Goal: Task Accomplishment & Management: Complete application form

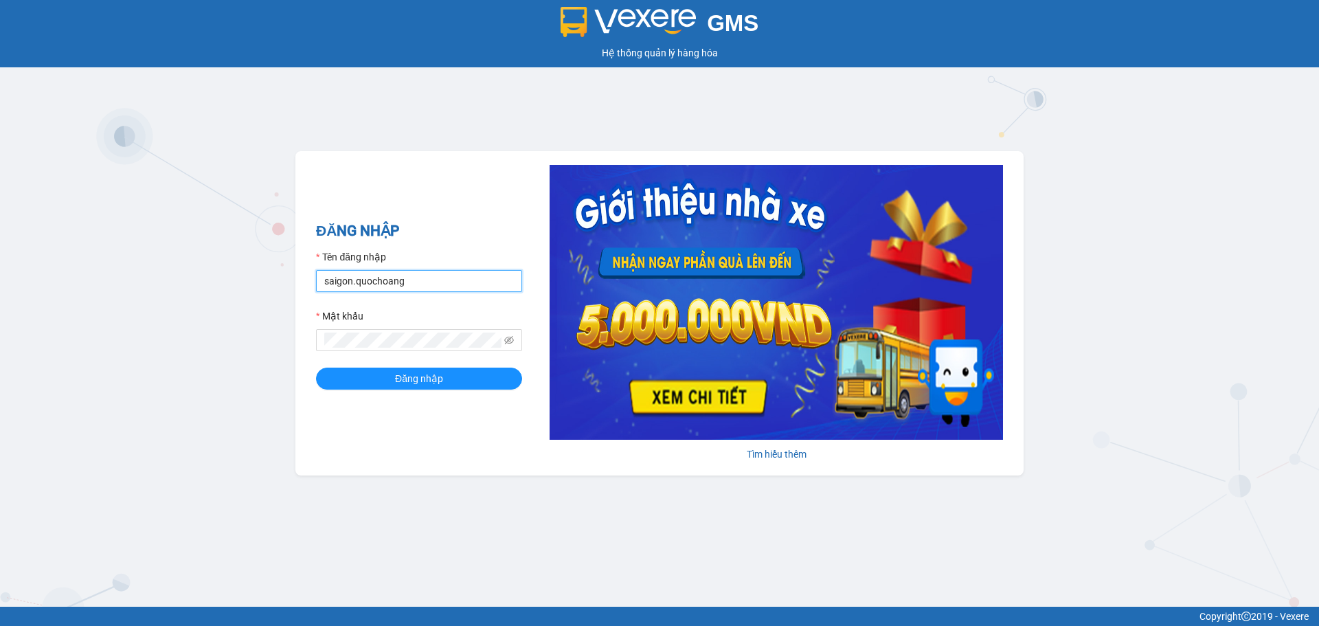
click at [352, 278] on input "saigon.quochoang" at bounding box center [419, 281] width 206 height 22
type input "tuananhsg.quochoang"
click at [288, 350] on div "GMS Hệ thống quản lý hàng hóa ĐĂNG NHẬP Tên đăng nhập tuananhsg.quochoang Mật k…" at bounding box center [659, 303] width 1319 height 606
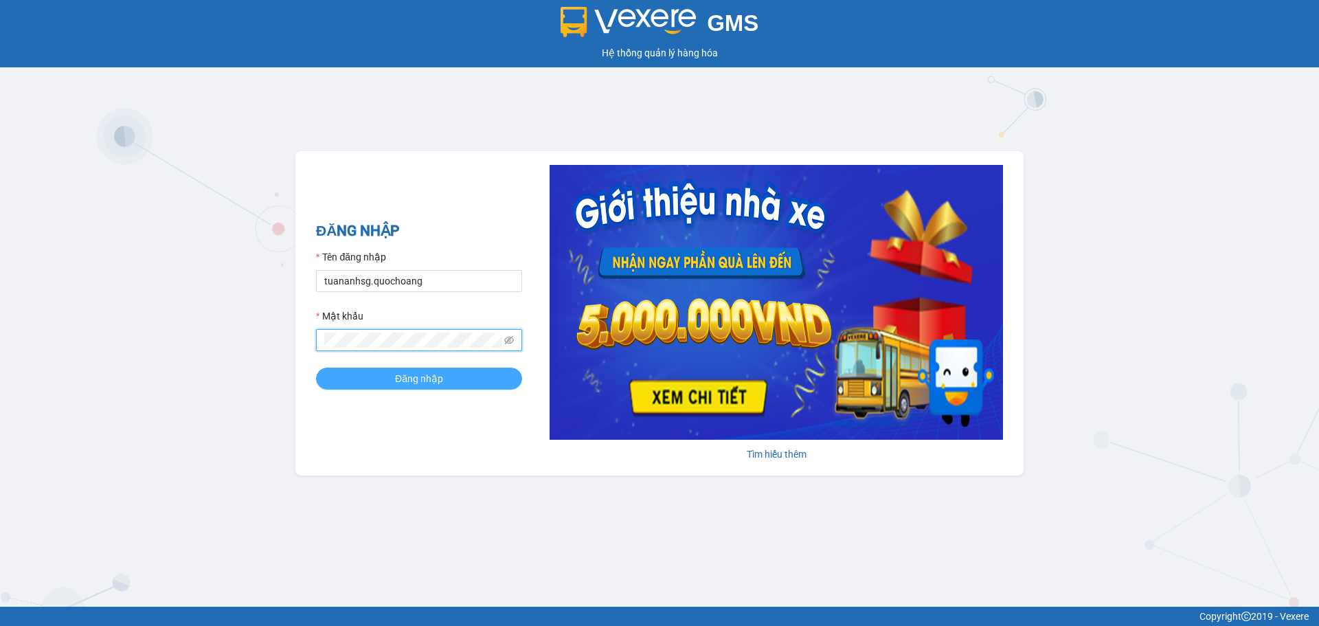
click at [416, 374] on span "Đăng nhập" at bounding box center [419, 378] width 48 height 15
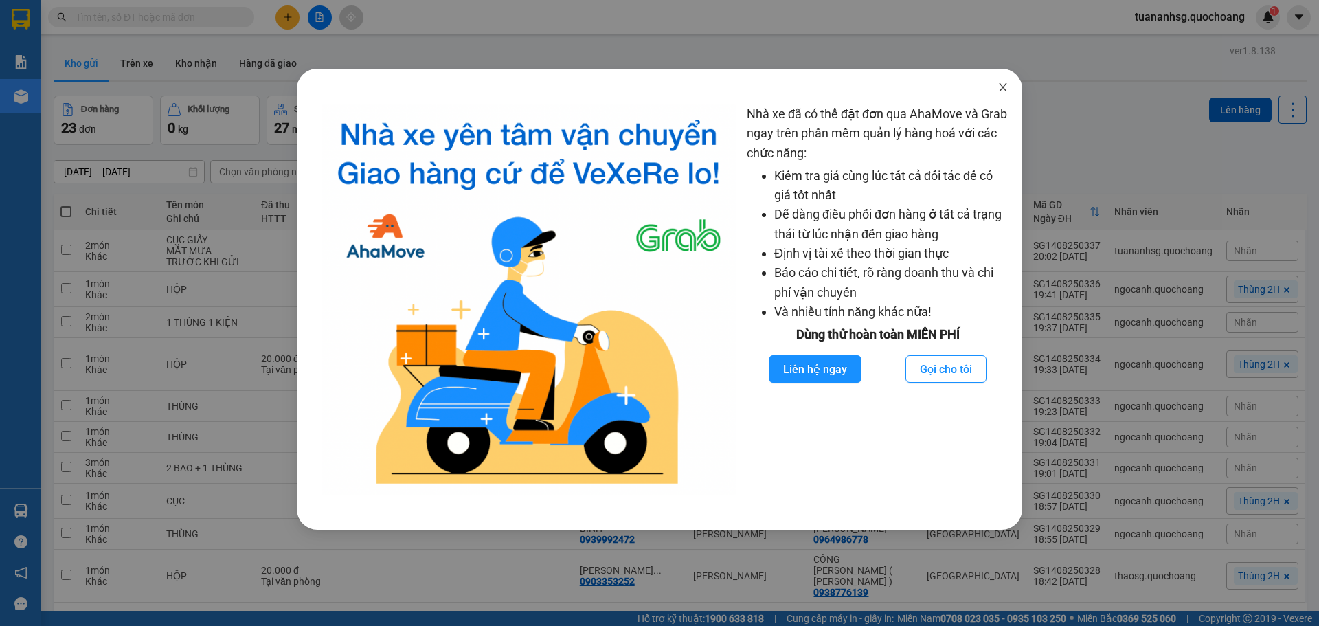
click at [1001, 88] on icon "close" at bounding box center [1002, 87] width 11 height 11
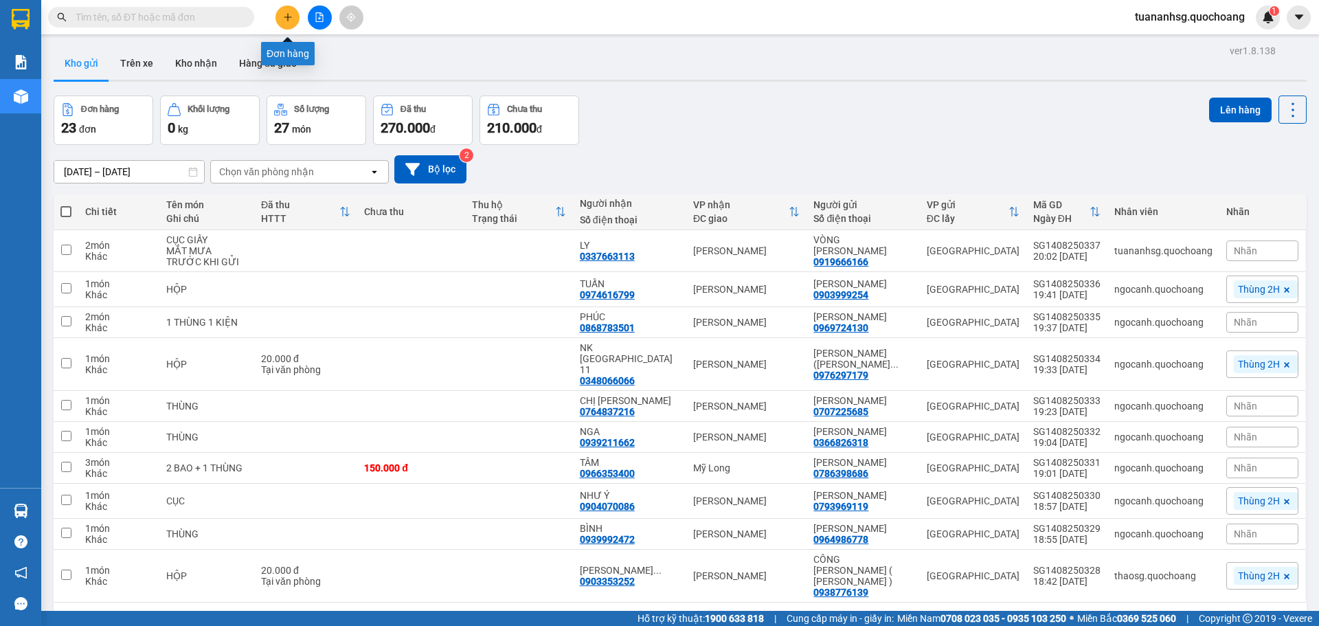
click at [284, 18] on icon "plus" at bounding box center [288, 17] width 10 height 10
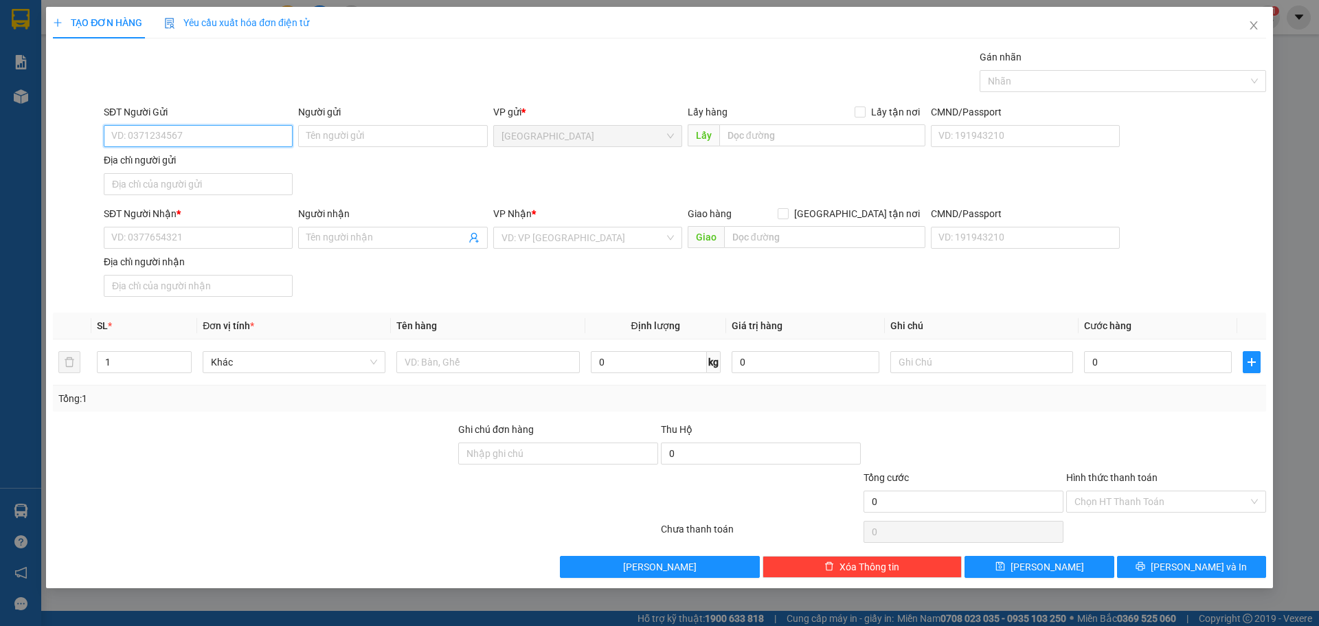
click at [226, 132] on input "SĐT Người Gửi" at bounding box center [198, 136] width 189 height 22
type input "0975885050"
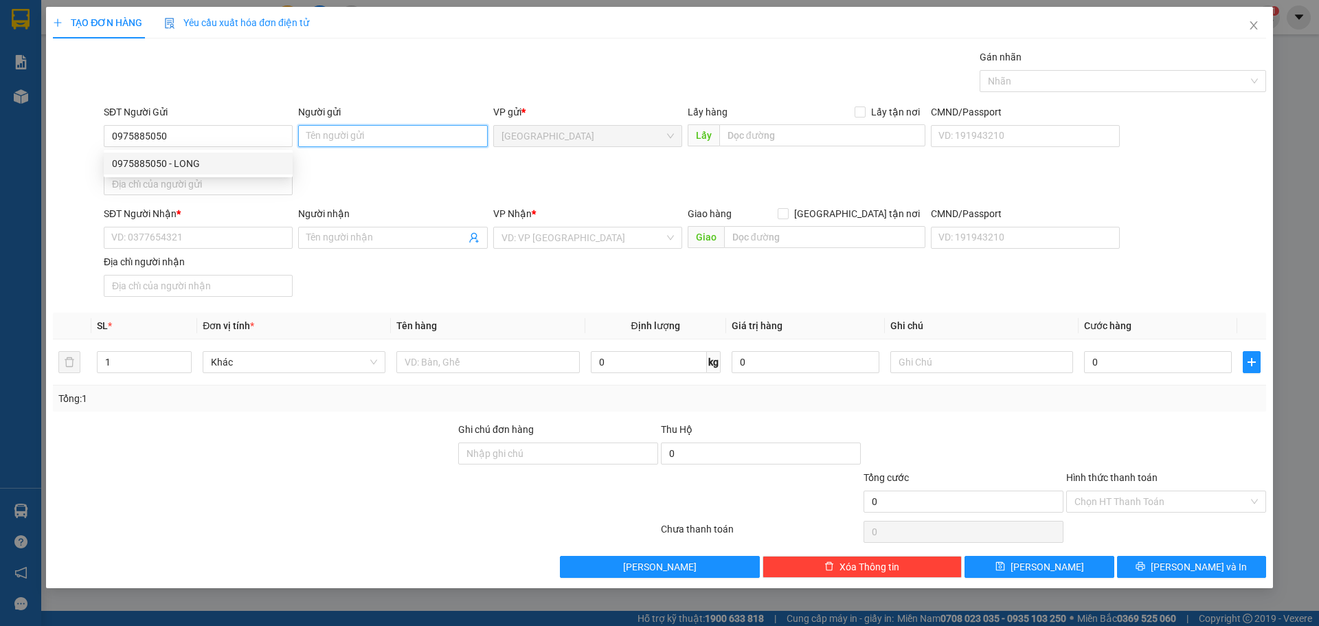
click at [312, 136] on input "Người gửi" at bounding box center [392, 136] width 189 height 22
type input "[PERSON_NAME]"
click at [209, 183] on input "Địa chỉ người gửi" at bounding box center [198, 184] width 189 height 22
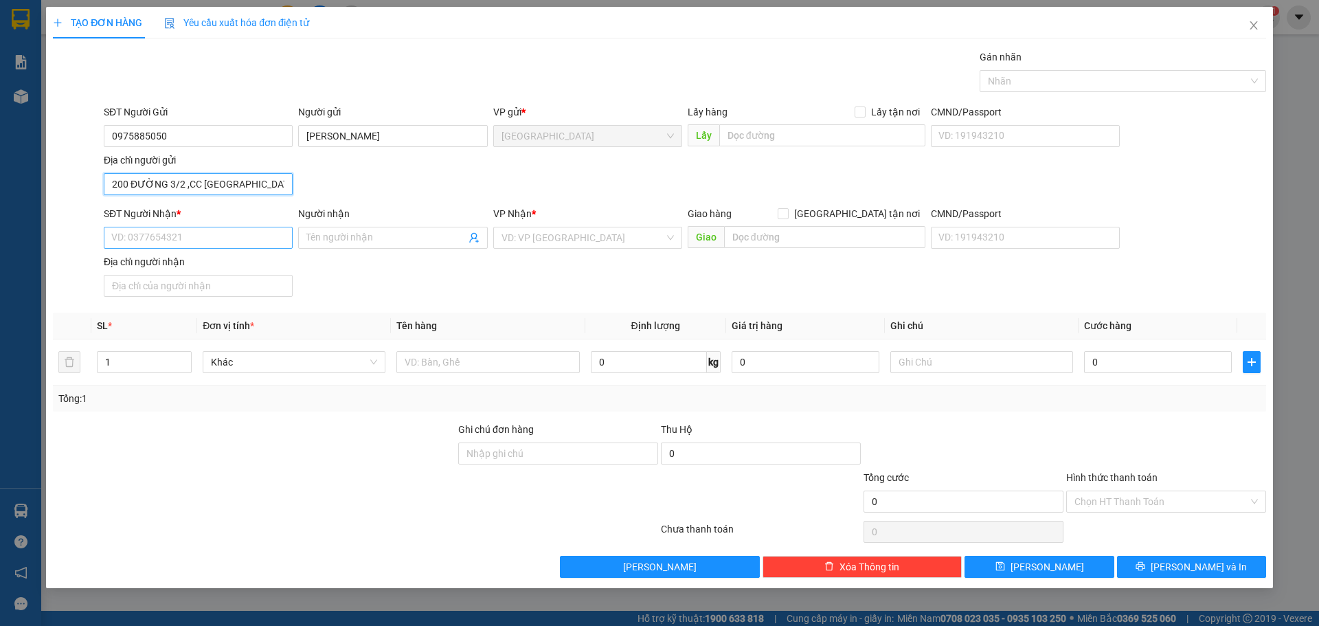
type input "200 ĐƯỜNG 3/2 ,CC [GEOGRAPHIC_DATA]"
click at [201, 233] on input "SĐT Người Nhận *" at bounding box center [198, 238] width 189 height 22
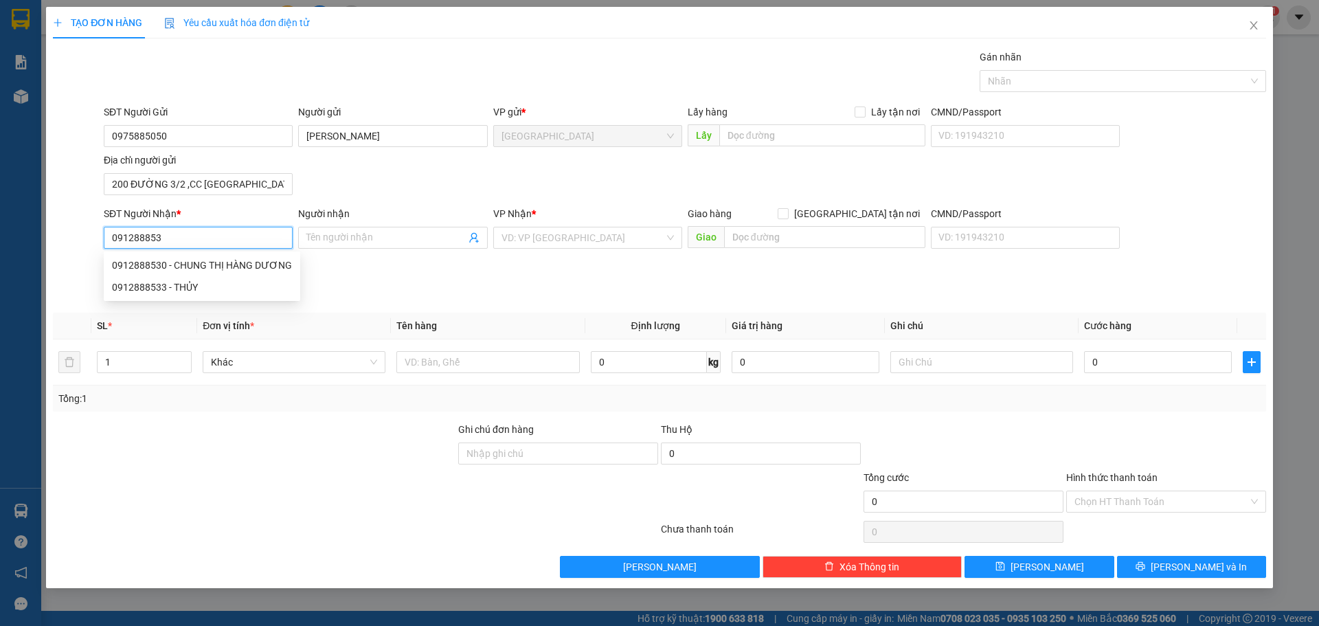
type input "0912888533"
click at [185, 264] on div "0912888533 - THỦY" at bounding box center [198, 265] width 172 height 15
type input "THỦY"
type input "0912888533"
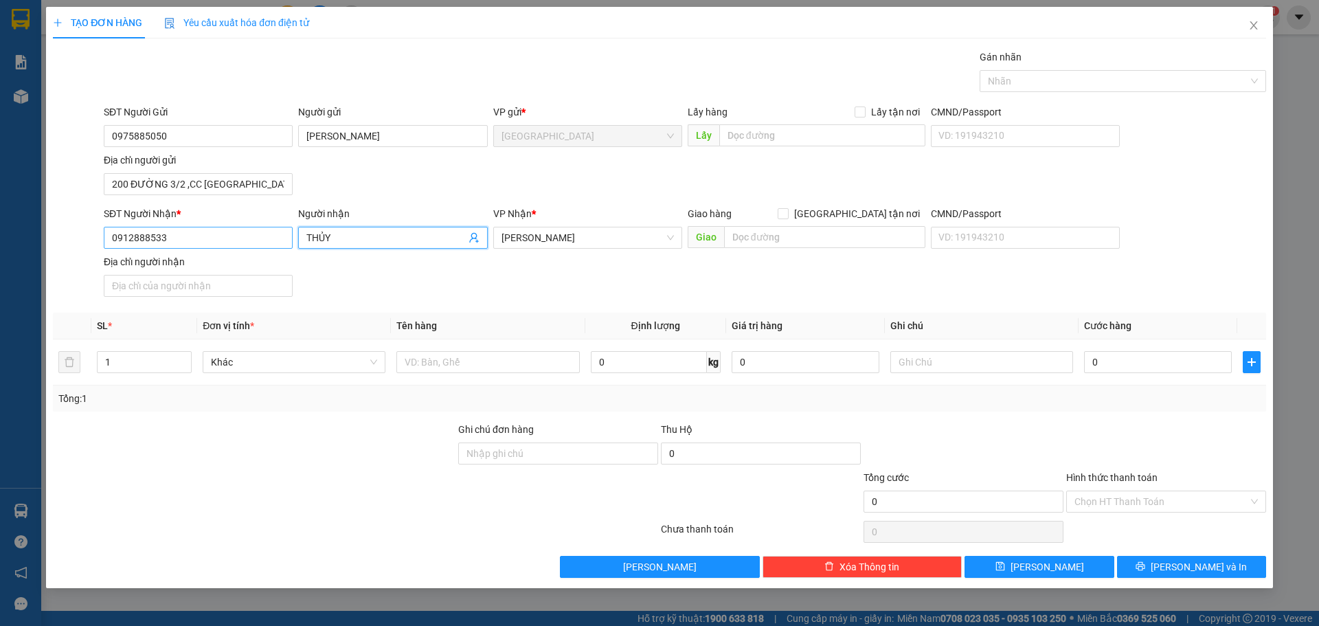
drag, startPoint x: 338, startPoint y: 240, endPoint x: 227, endPoint y: 245, distance: 110.7
click at [227, 245] on div "SĐT Người Nhận * 0912888533 Người nhận THỦY THỦY VP Nhận * [PERSON_NAME] hàng G…" at bounding box center [685, 254] width 1168 height 96
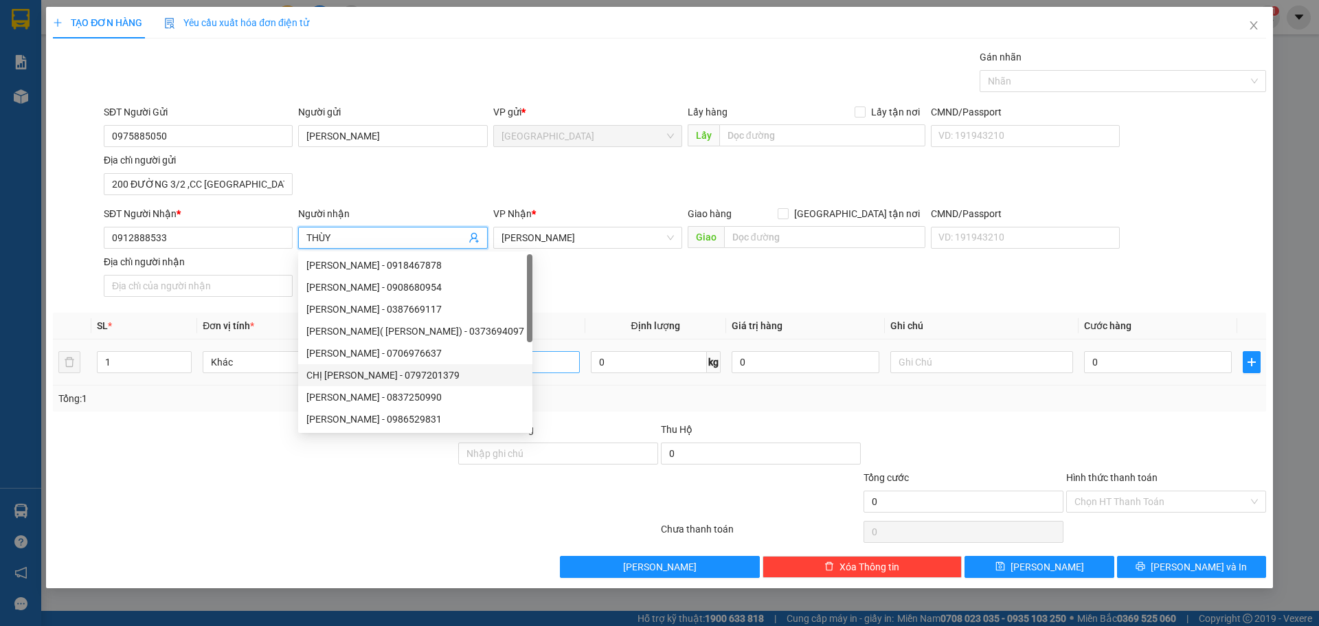
type input "THÙY"
click at [578, 368] on input "text" at bounding box center [487, 362] width 183 height 22
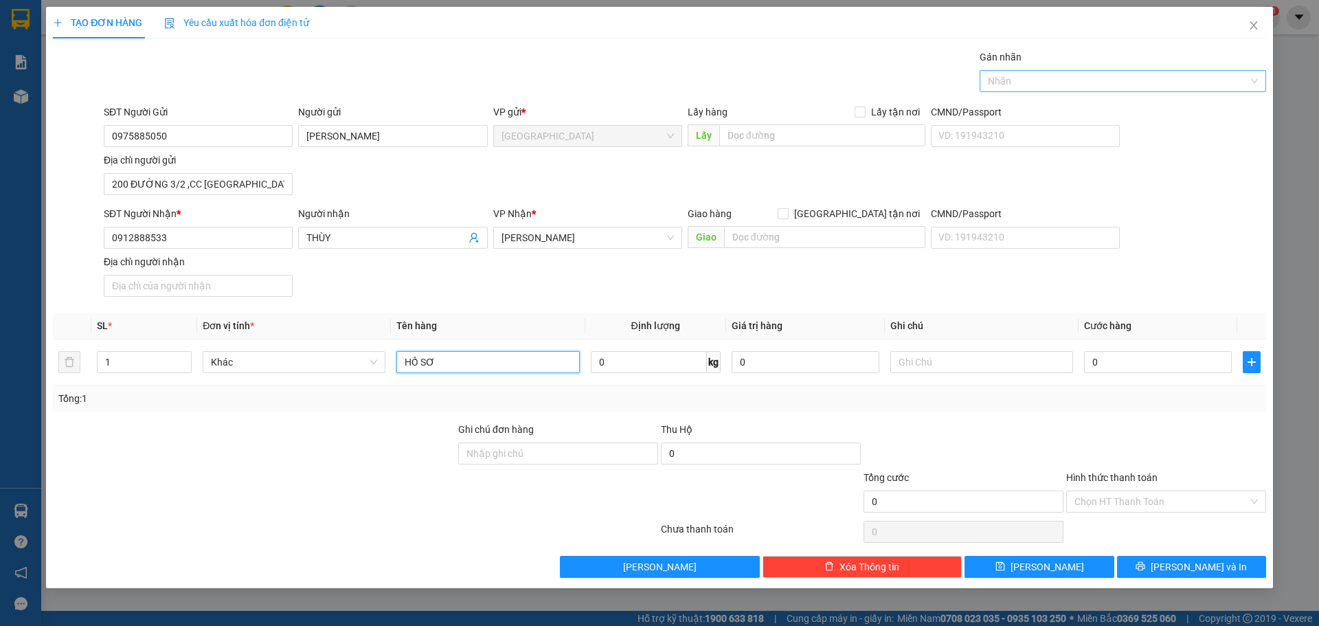
click at [1091, 73] on div at bounding box center [1116, 81] width 266 height 16
type input "HỒ SƠ"
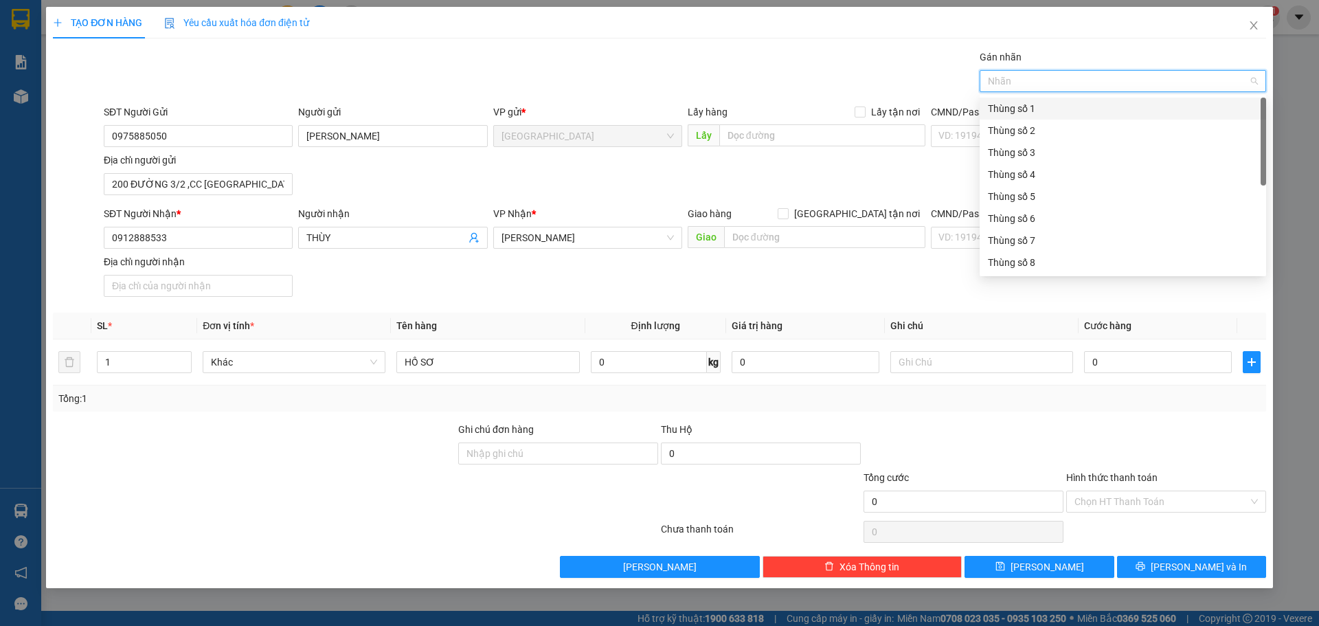
type input "2"
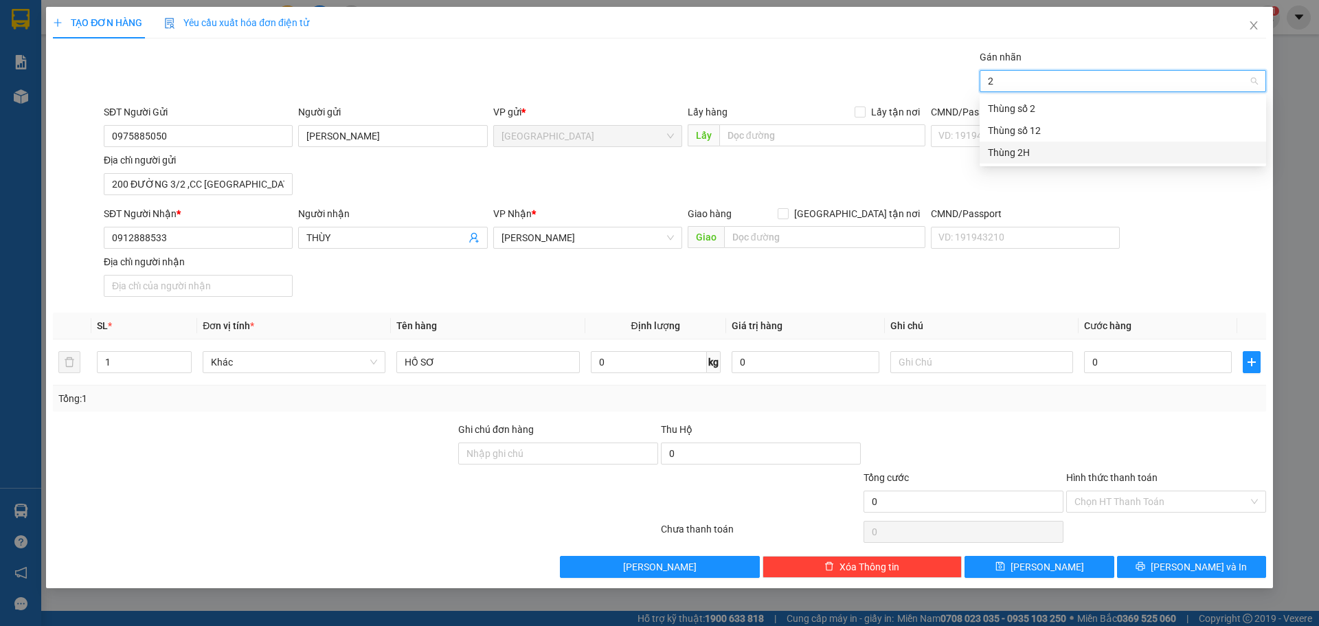
click at [1052, 147] on div "Thùng 2H" at bounding box center [1123, 152] width 270 height 15
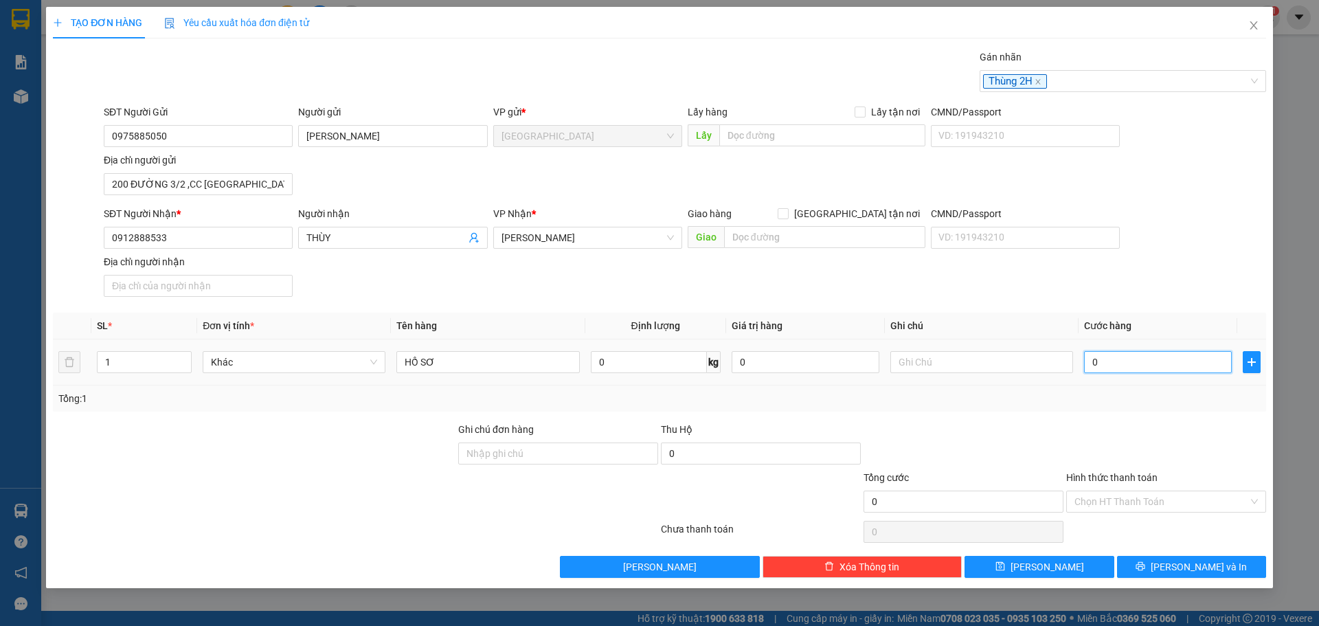
click at [1133, 362] on input "0" at bounding box center [1158, 362] width 148 height 22
type input "3"
type input "30"
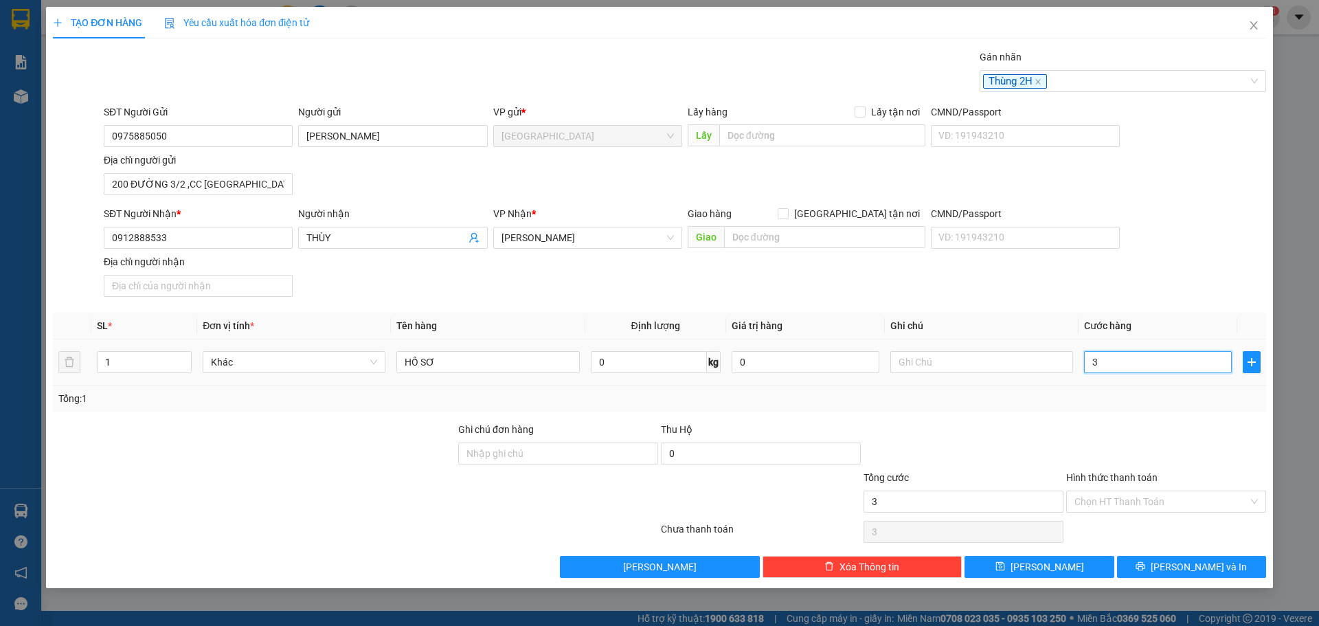
type input "30"
type input "30.000"
click at [1113, 509] on input "Hình thức thanh toán" at bounding box center [1161, 501] width 174 height 21
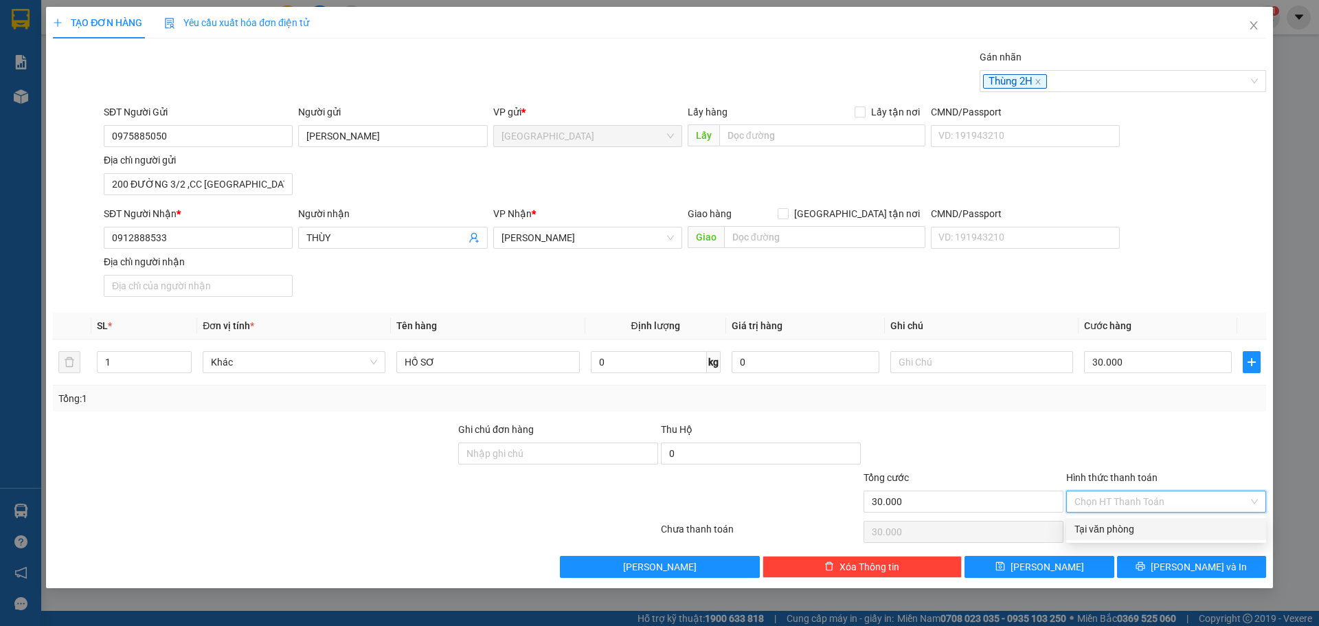
click at [1113, 522] on div "Tại văn phòng" at bounding box center [1165, 528] width 183 height 15
type input "0"
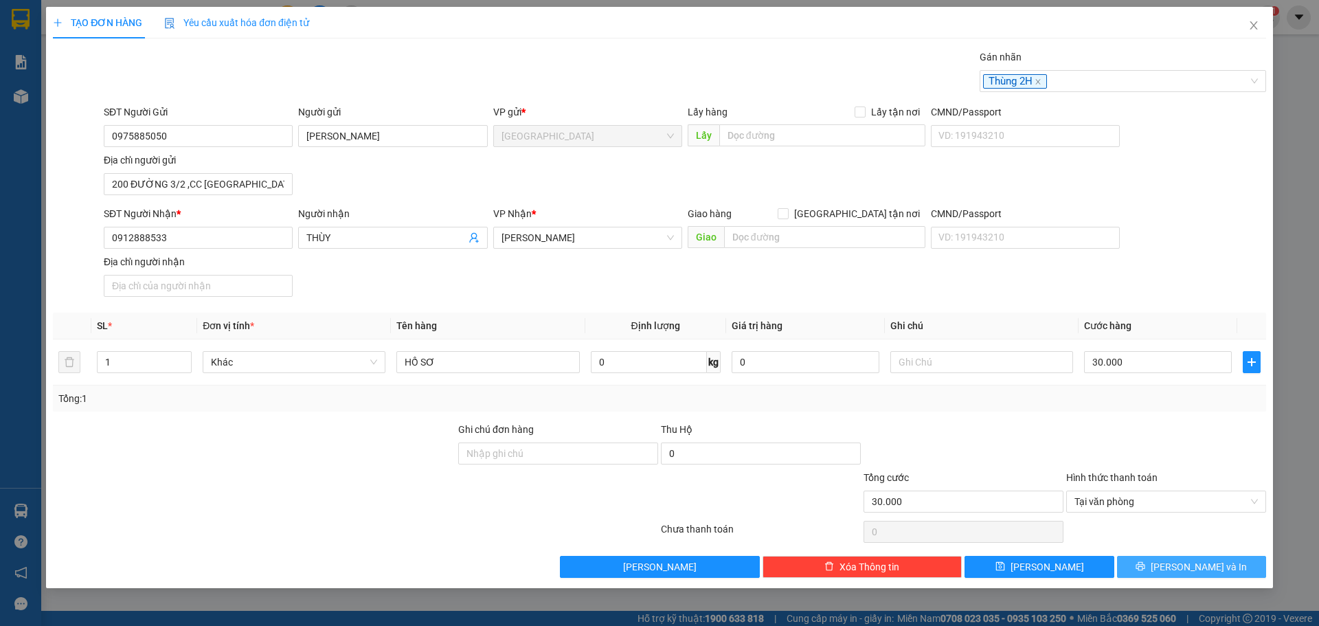
click at [1155, 558] on button "[PERSON_NAME] và In" at bounding box center [1191, 567] width 149 height 22
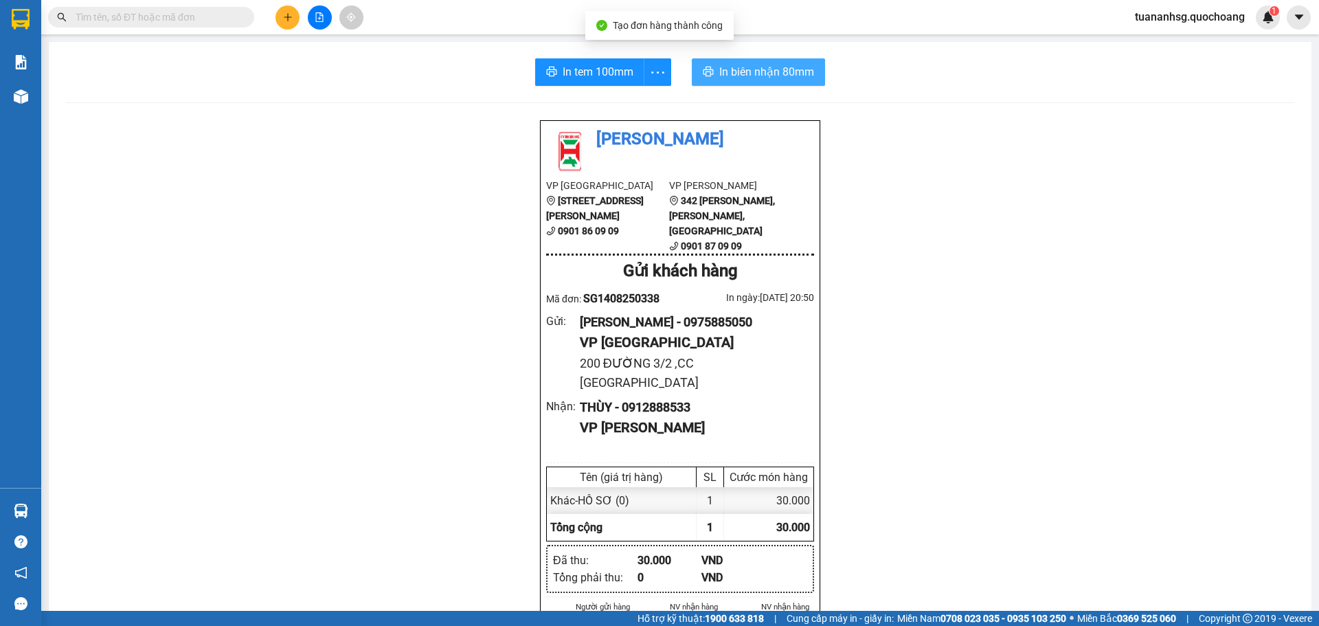
click at [737, 82] on button "In biên nhận 80mm" at bounding box center [758, 71] width 133 height 27
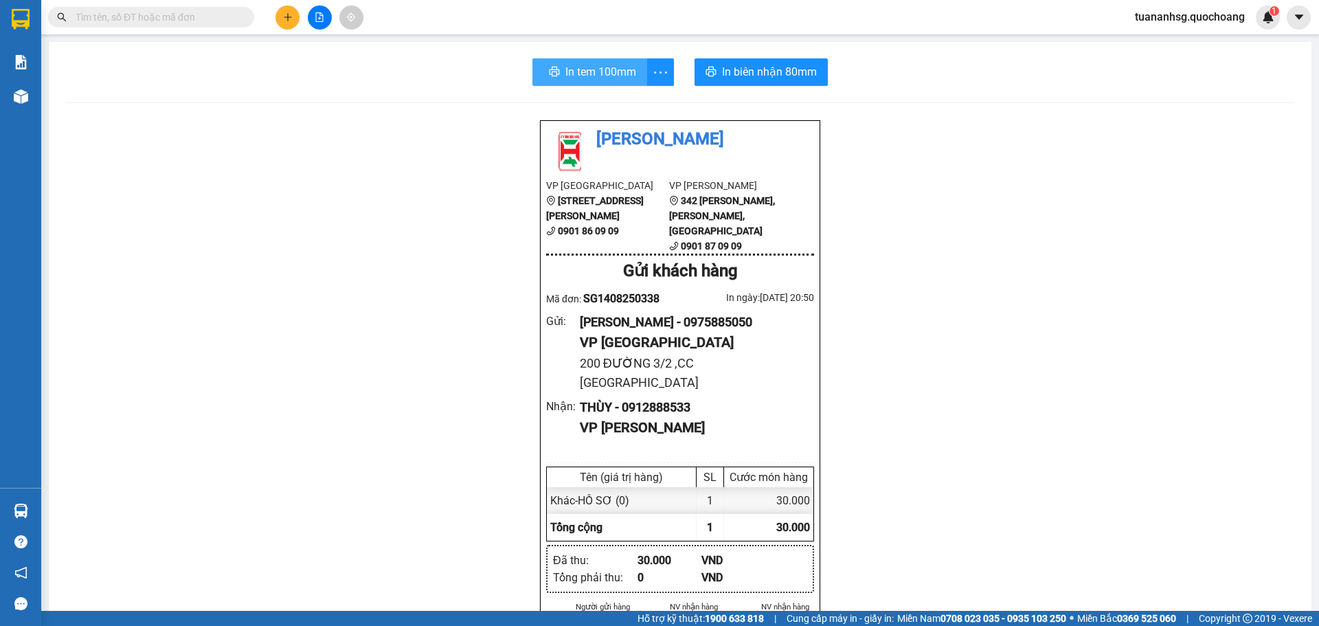
click at [609, 75] on span "In tem 100mm" at bounding box center [600, 71] width 71 height 17
click at [279, 19] on button at bounding box center [287, 17] width 24 height 24
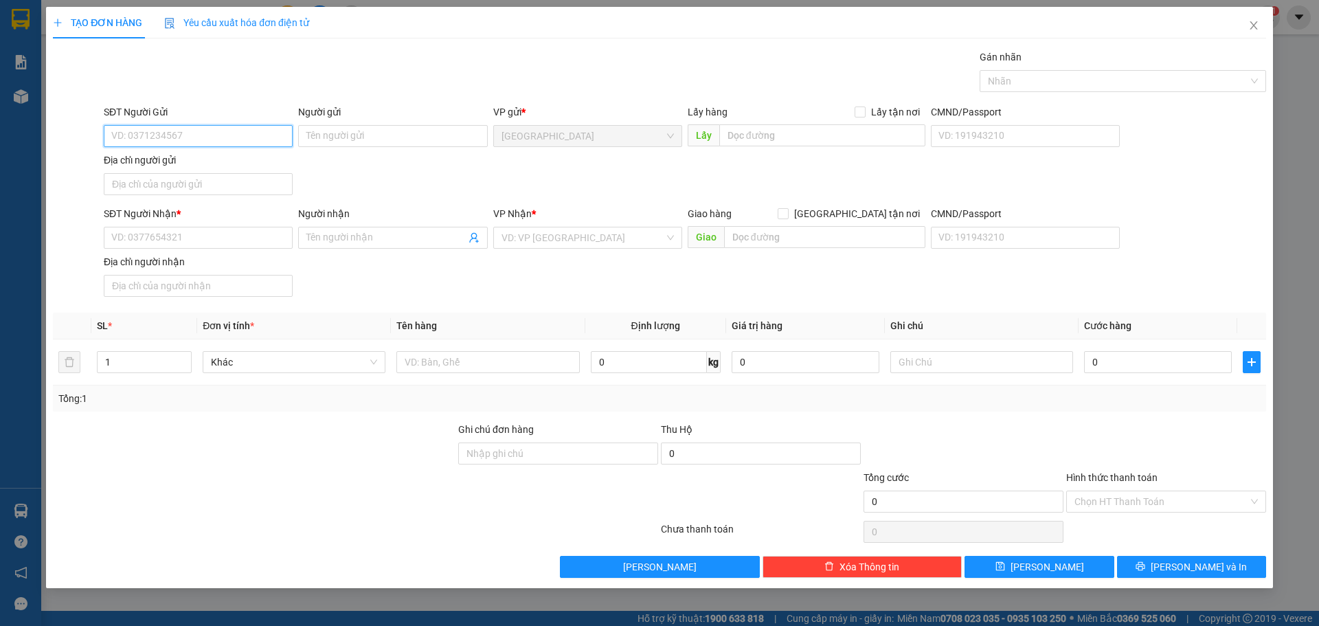
click at [251, 130] on input "SĐT Người Gửi" at bounding box center [198, 136] width 189 height 22
click at [328, 135] on input "Người gửi" at bounding box center [392, 136] width 189 height 22
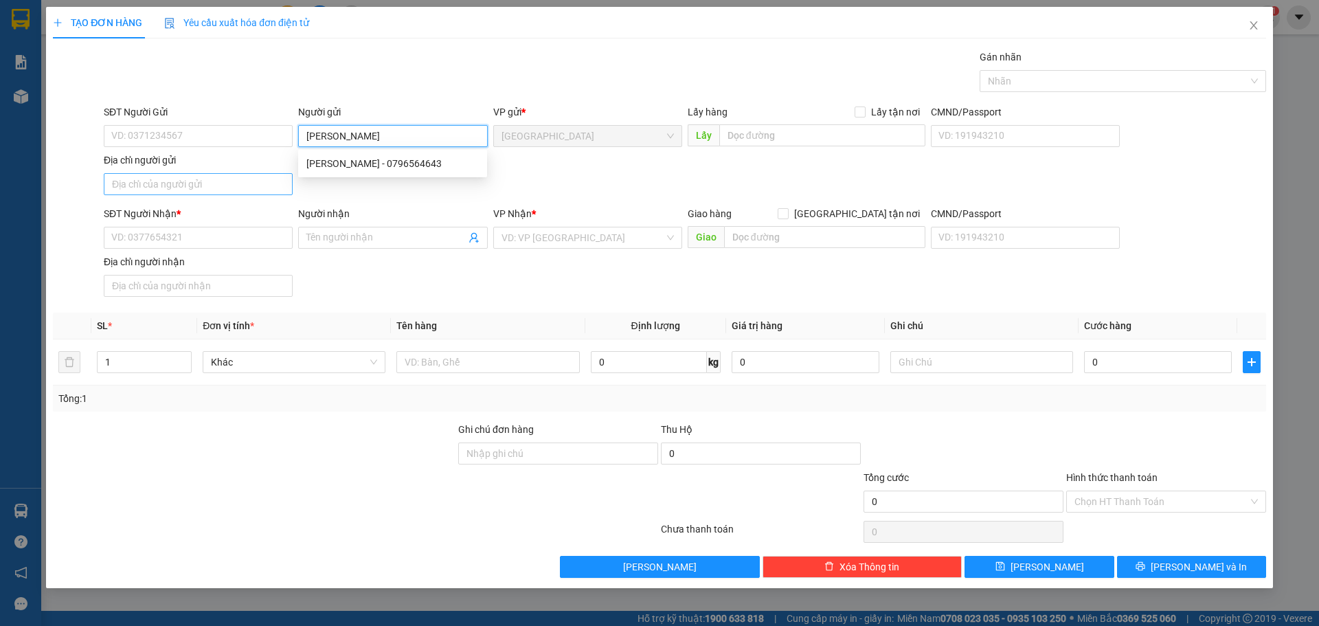
type input "[PERSON_NAME]"
click at [239, 177] on input "Địa chỉ người gửi" at bounding box center [198, 184] width 189 height 22
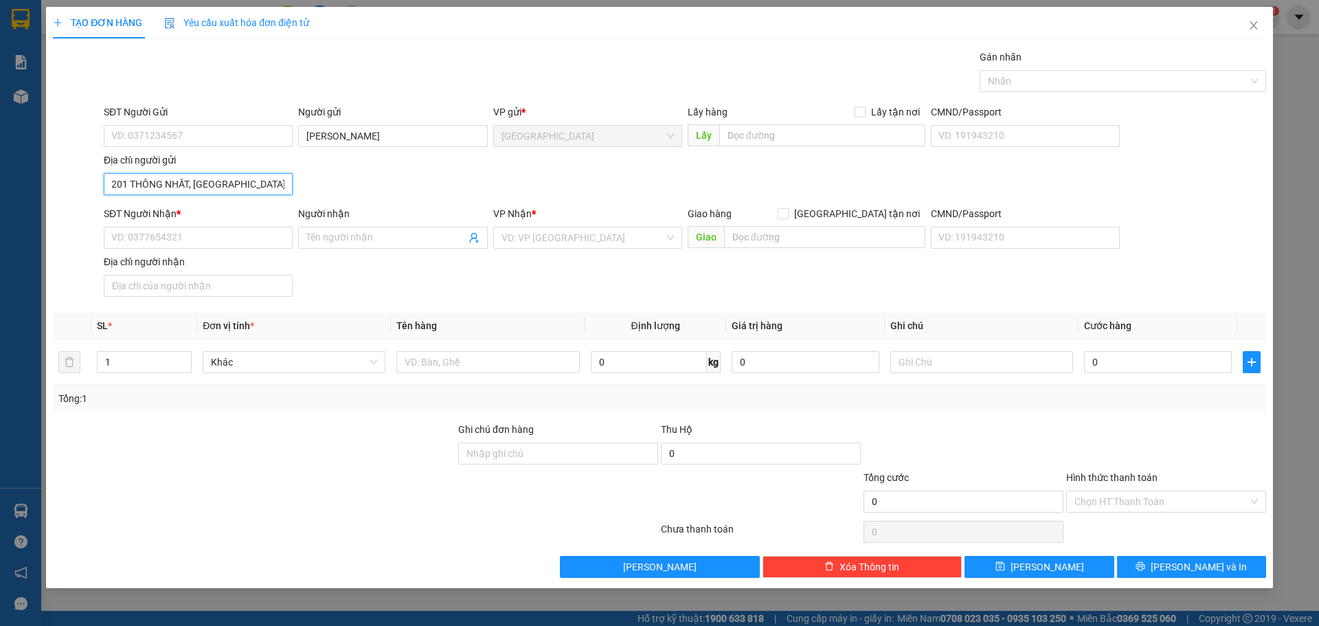
scroll to position [0, 8]
type input "201 THÔNG NHẤT, [GEOGRAPHIC_DATA], [GEOGRAPHIC_DATA]"
click at [171, 126] on input "SĐT Người Gửi" at bounding box center [198, 136] width 189 height 22
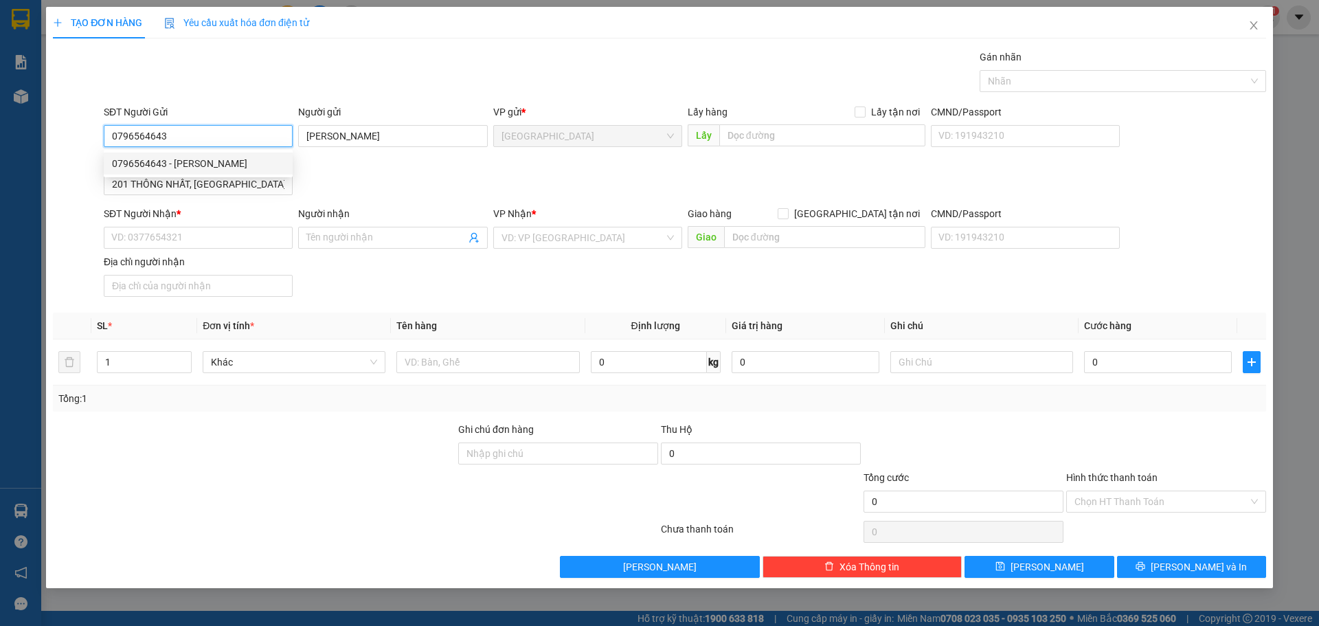
click at [204, 155] on div "0796564643 - [PERSON_NAME]" at bounding box center [198, 163] width 189 height 22
type input "0796564643"
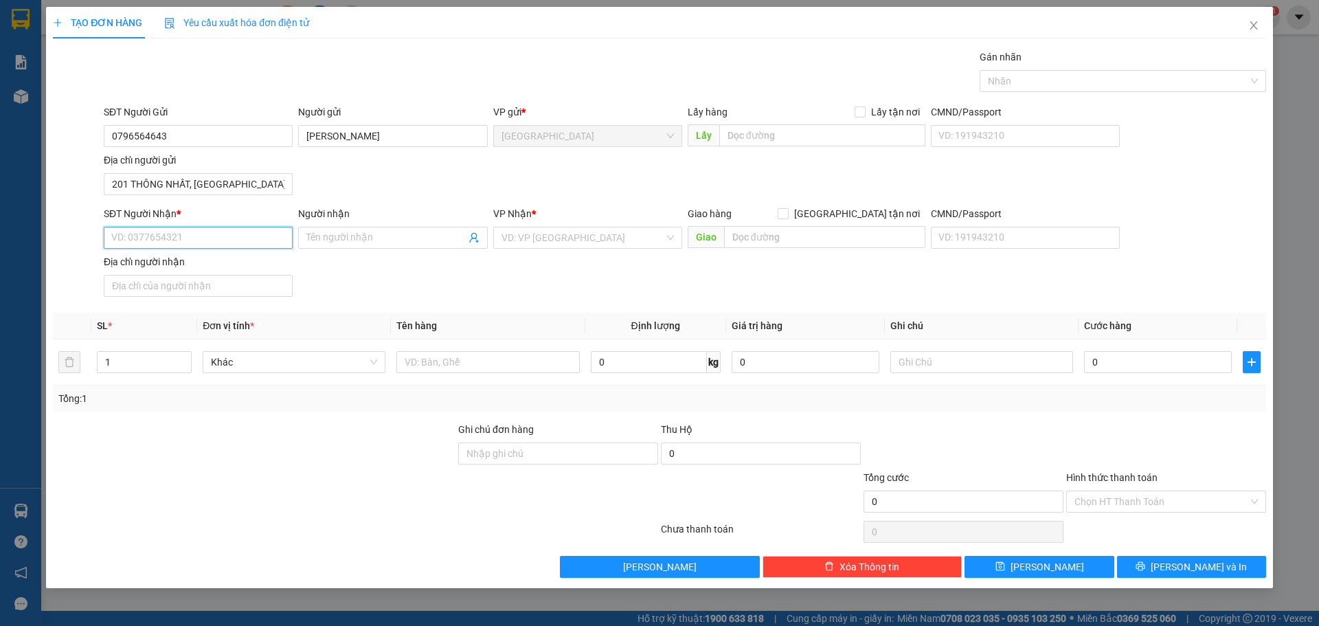
click at [207, 231] on input "SĐT Người Nhận *" at bounding box center [198, 238] width 189 height 22
type input "0939442542"
click at [198, 257] on div "0939442542 - [GEOGRAPHIC_DATA]" at bounding box center [198, 265] width 189 height 22
type input "HỮU LỘC"
type input "0939442542"
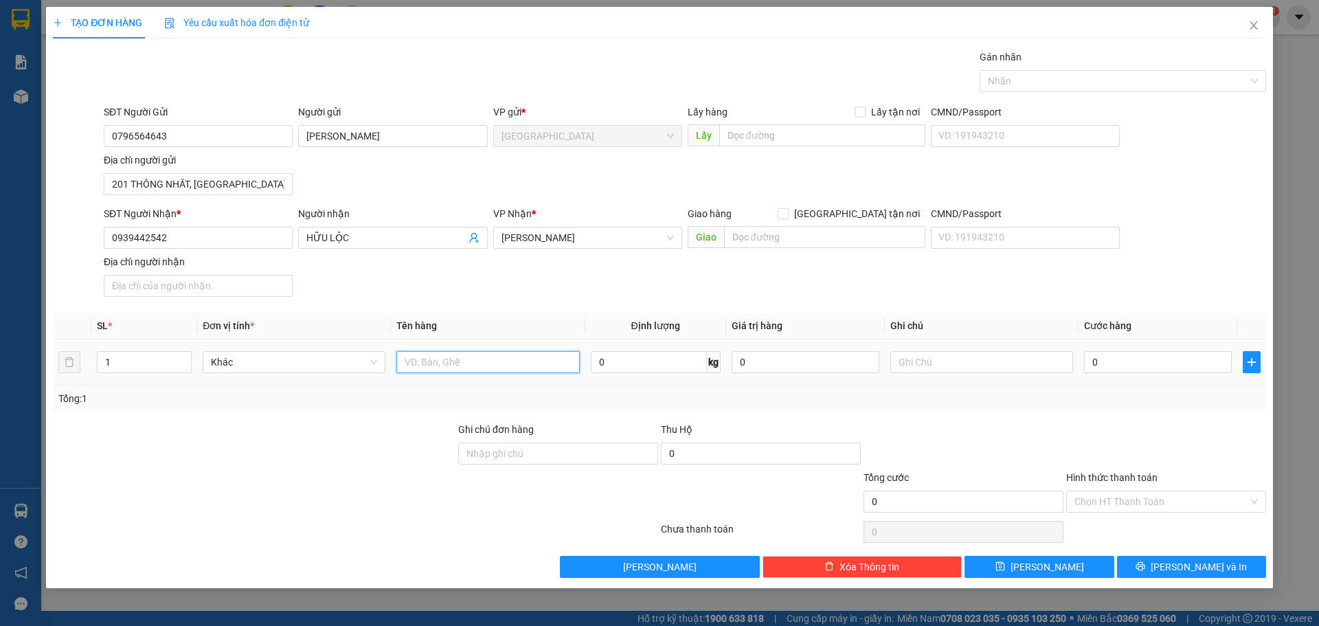
click at [440, 357] on input "text" at bounding box center [487, 362] width 183 height 22
type input "THÙNG"
click at [1152, 556] on button "[PERSON_NAME] và In" at bounding box center [1191, 567] width 149 height 22
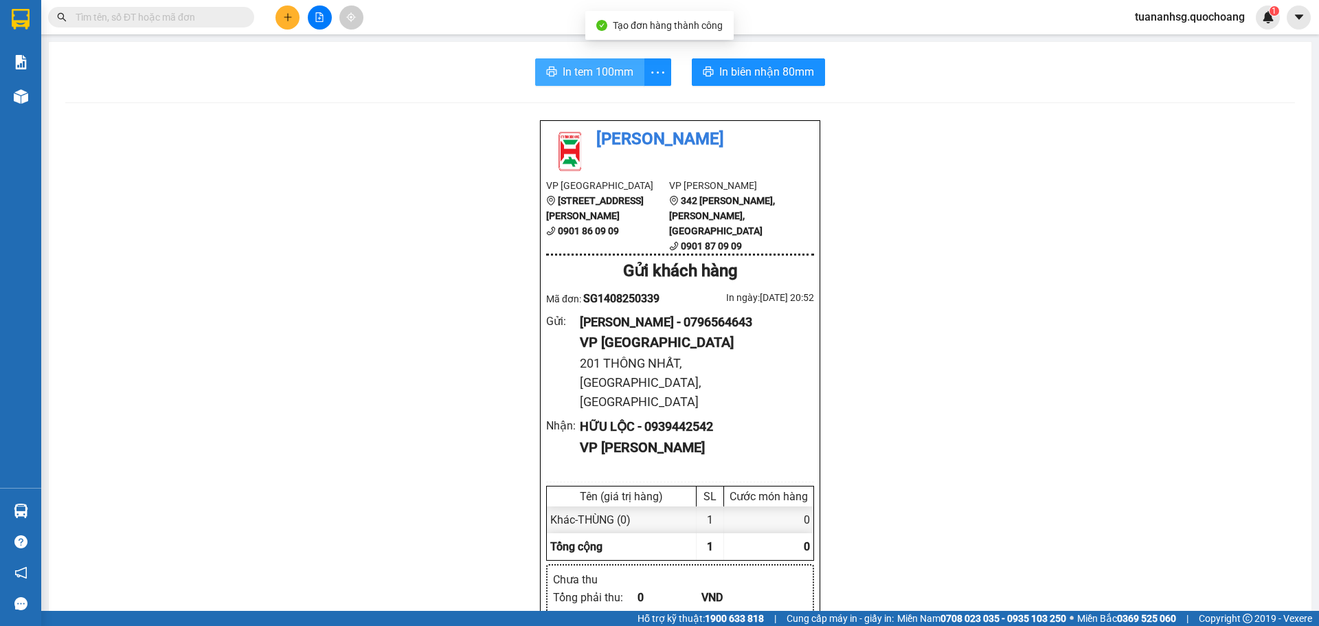
click at [574, 78] on span "In tem 100mm" at bounding box center [597, 71] width 71 height 17
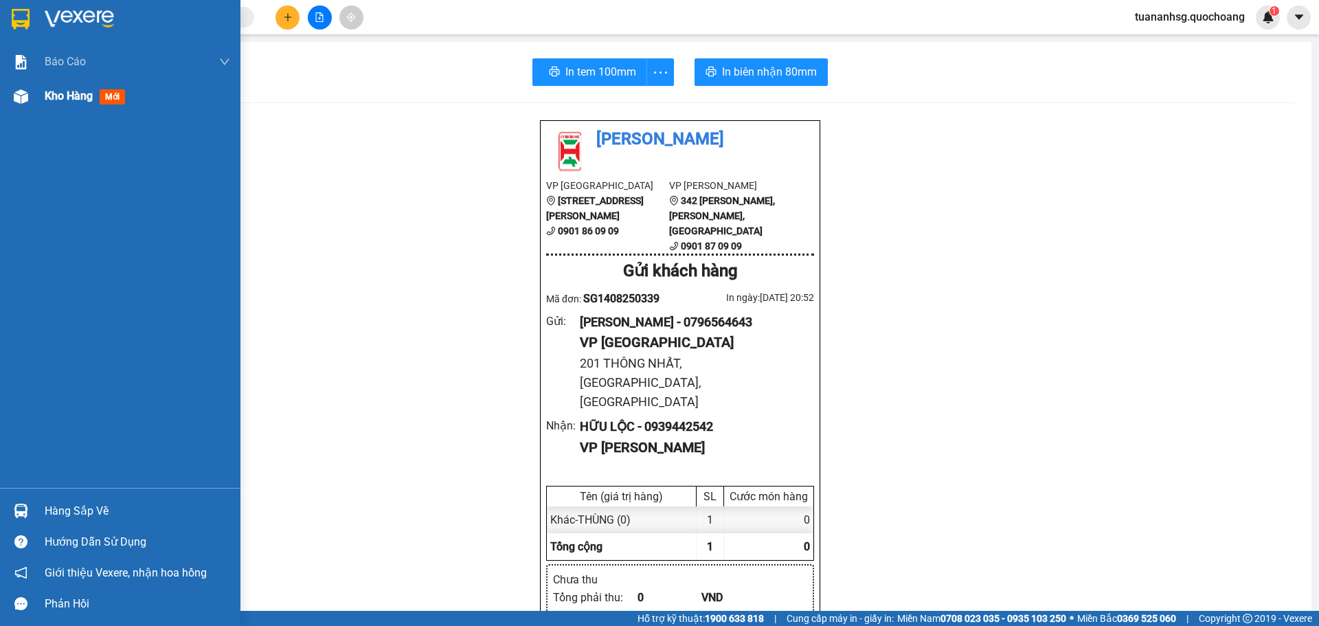
click at [60, 95] on span "Kho hàng" at bounding box center [69, 95] width 48 height 13
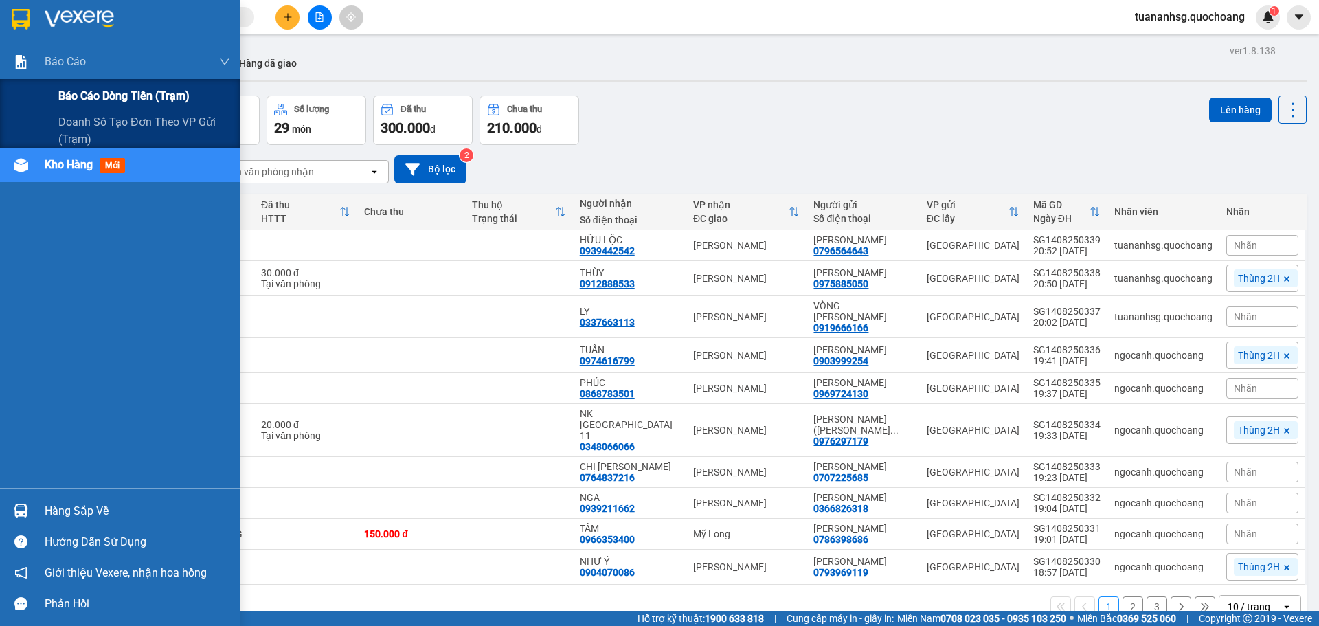
click at [82, 104] on span "Báo cáo dòng tiền (trạm)" at bounding box center [123, 95] width 131 height 17
